Goal: Transaction & Acquisition: Purchase product/service

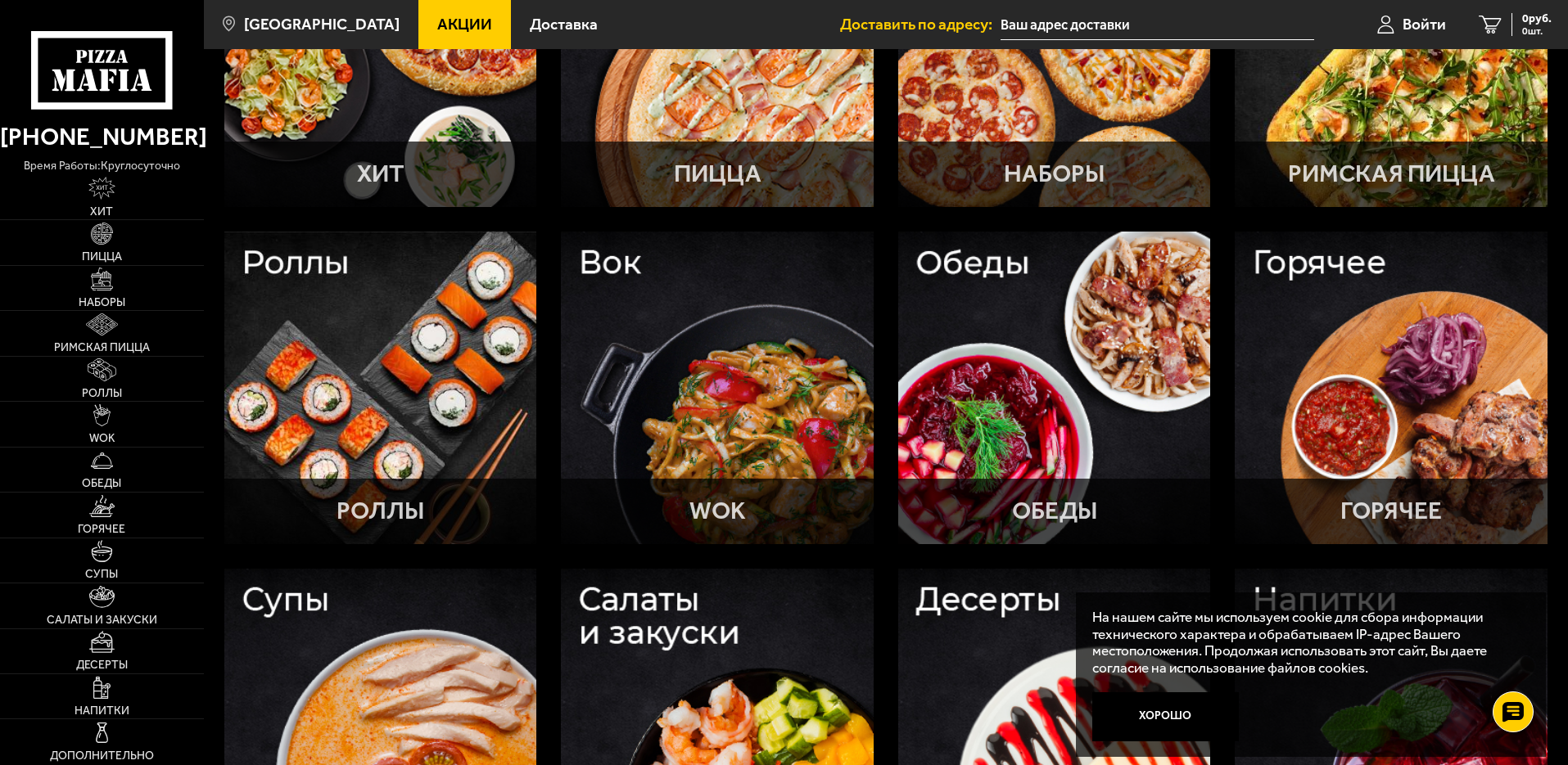
scroll to position [409, 0]
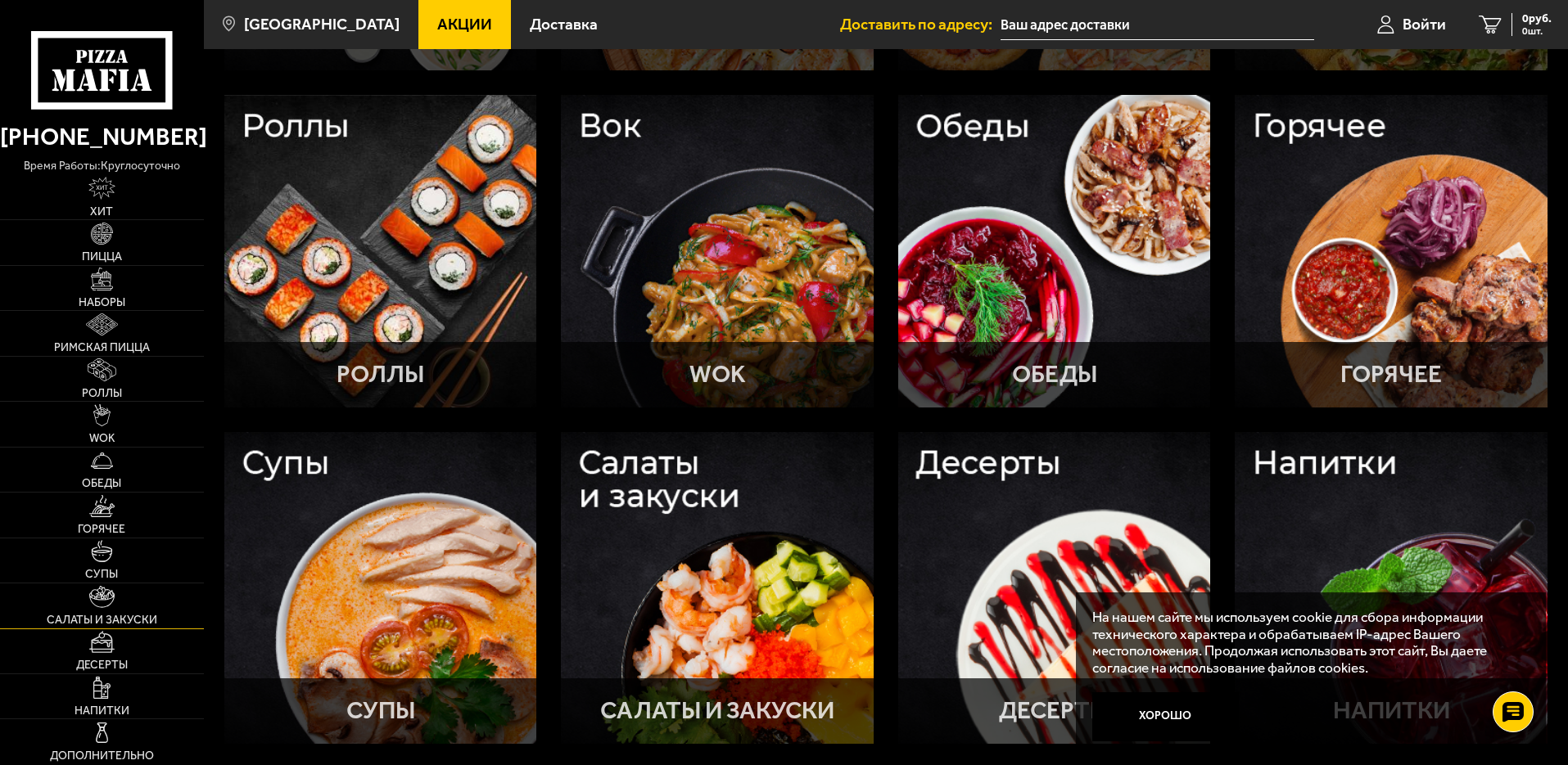
click at [44, 628] on link "Салаты и закуски" at bounding box center [102, 605] width 204 height 44
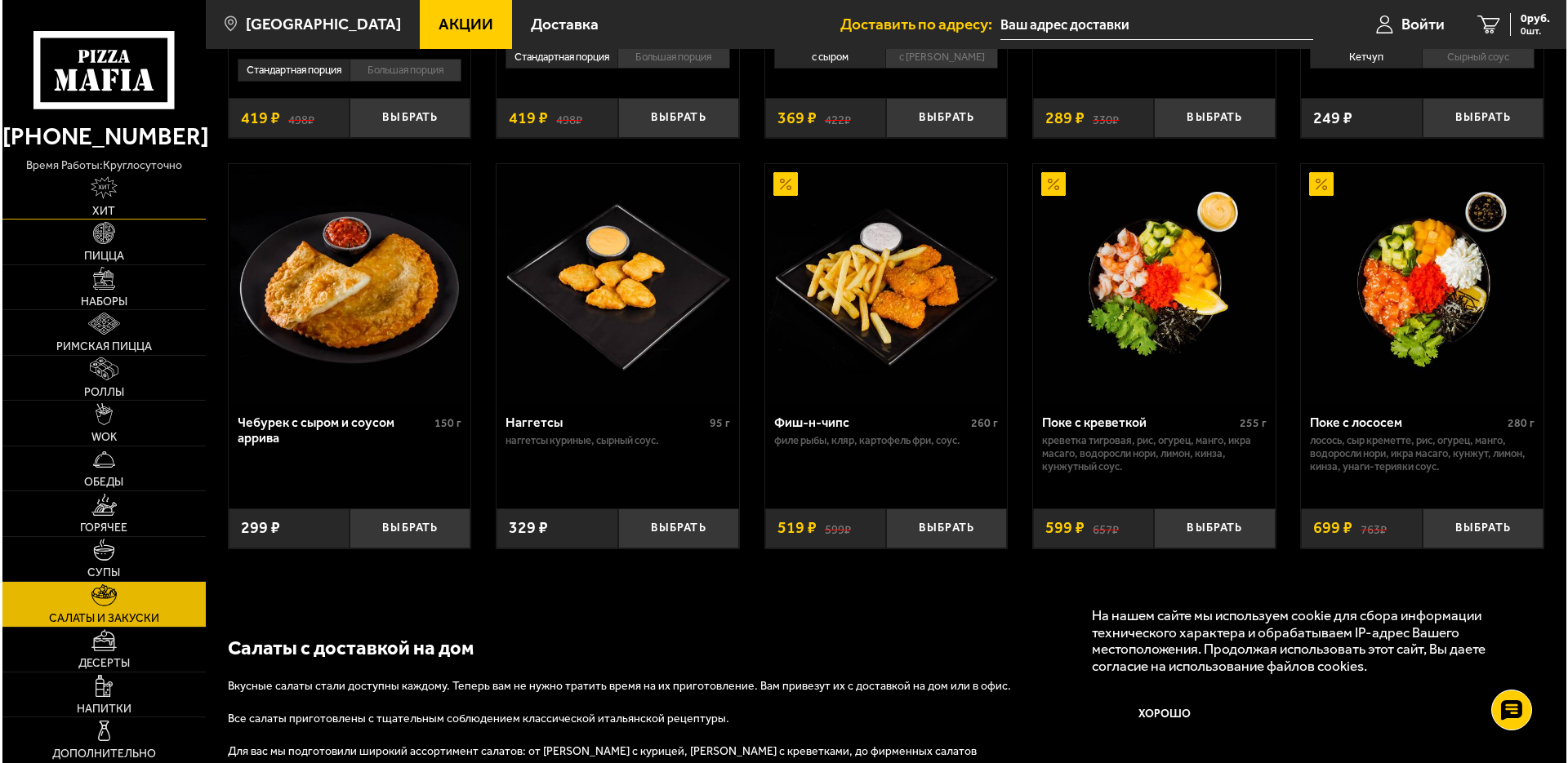
scroll to position [971, 0]
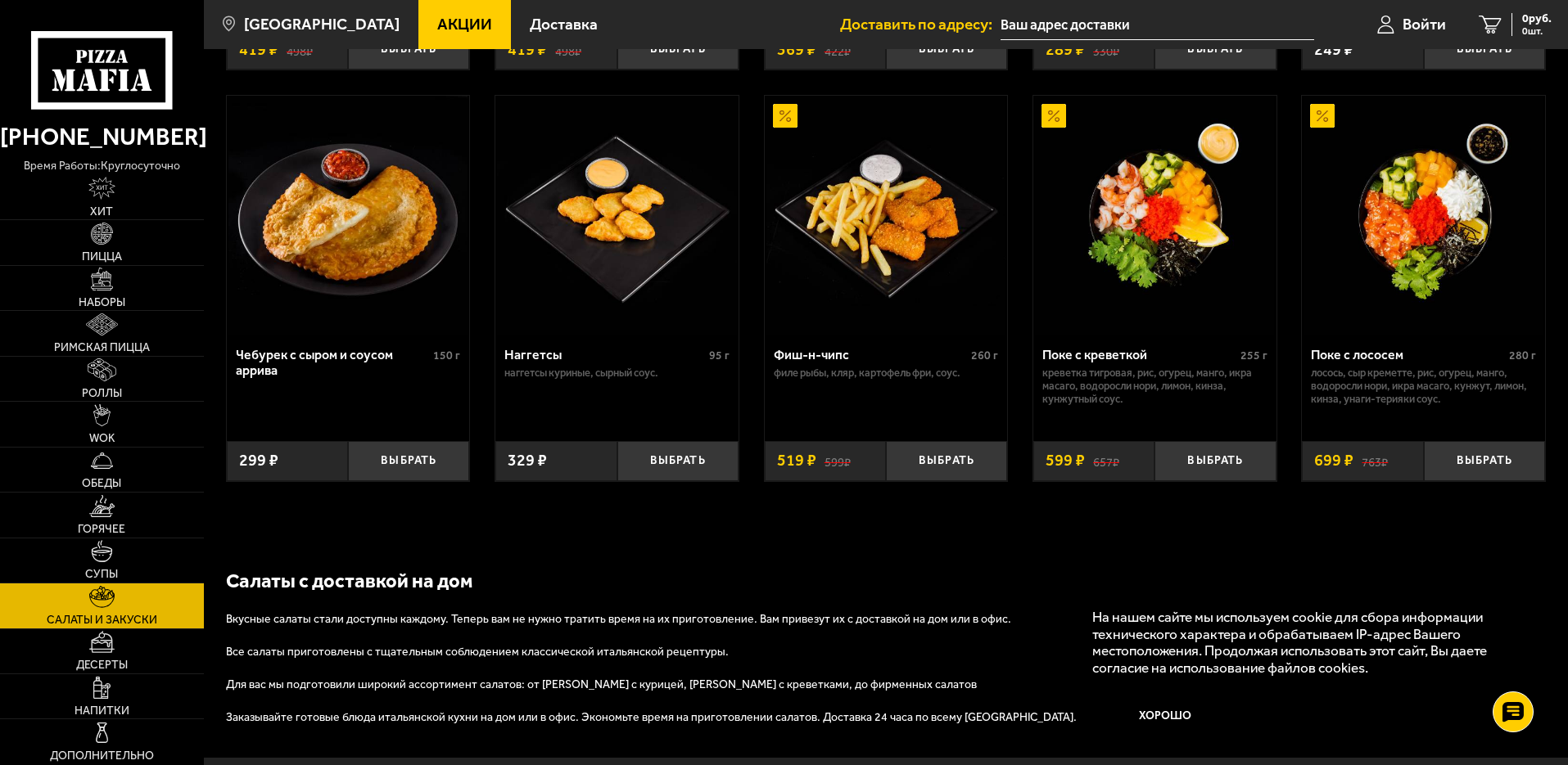
click at [298, 273] on img at bounding box center [348, 215] width 239 height 239
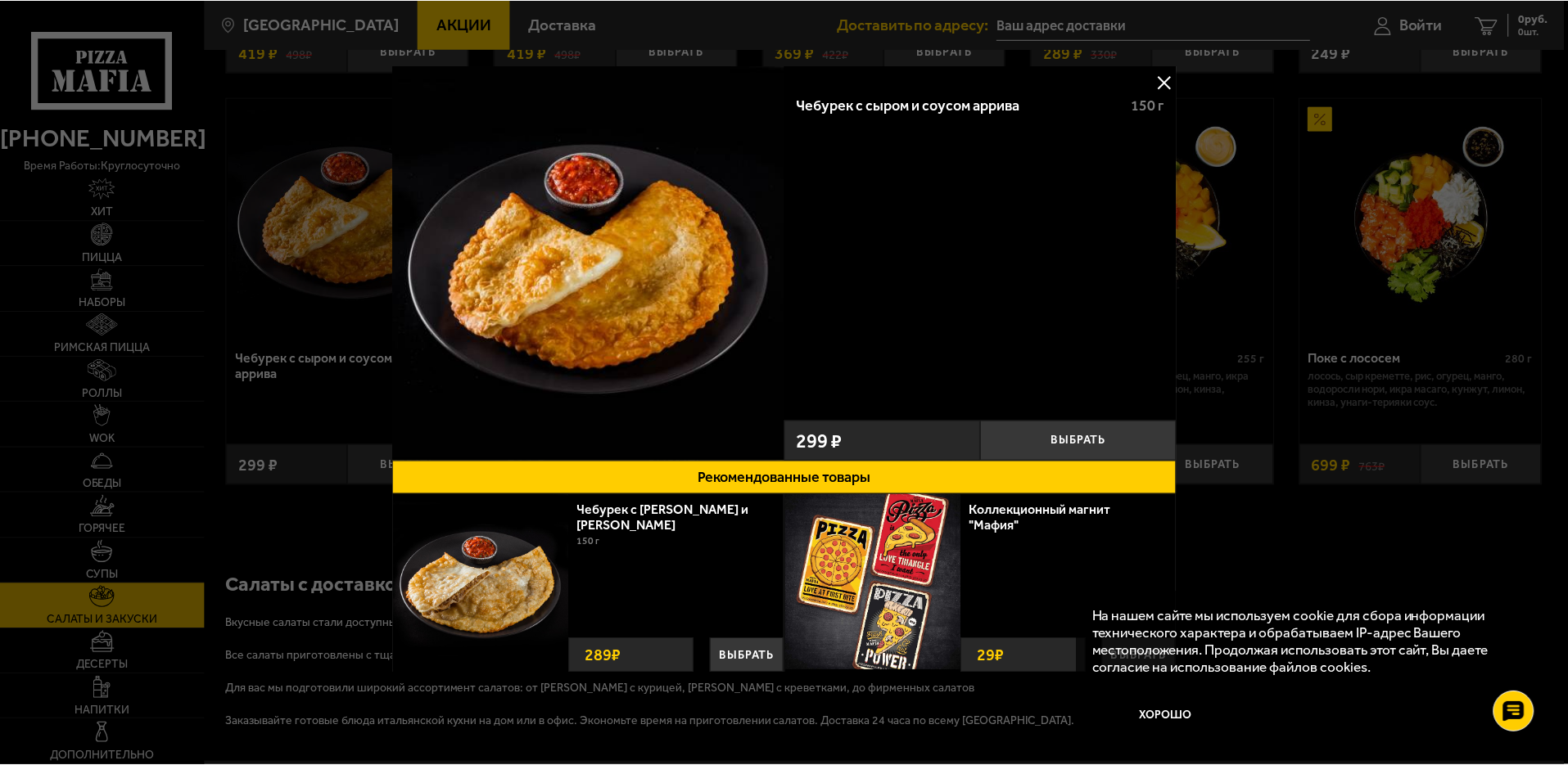
scroll to position [1146, 0]
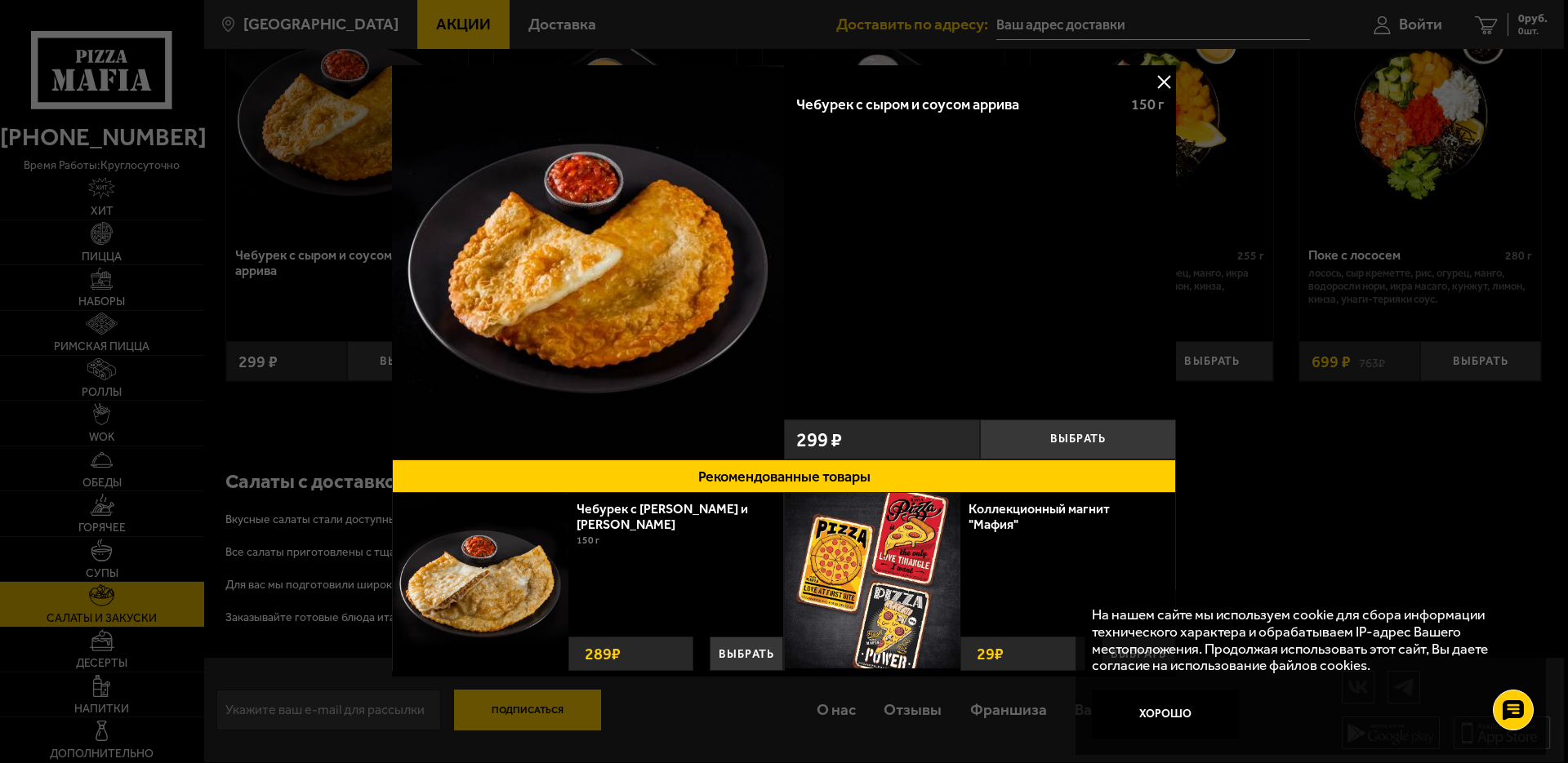
click at [883, 726] on div at bounding box center [784, 382] width 1568 height 763
